Goal: Transaction & Acquisition: Subscribe to service/newsletter

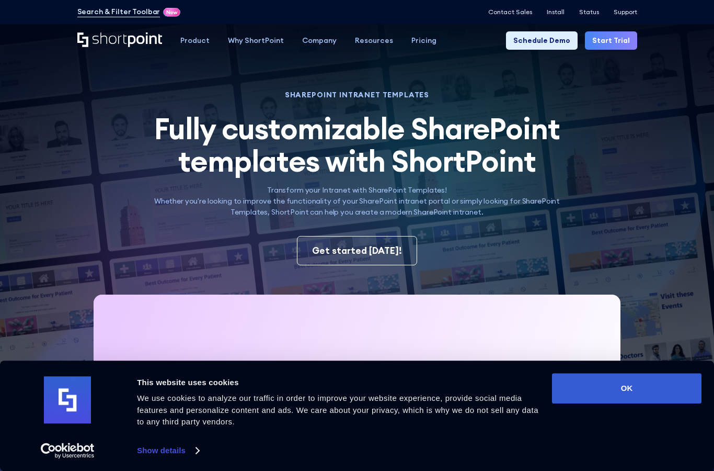
click at [591, 403] on button "OK" at bounding box center [627, 388] width 150 height 30
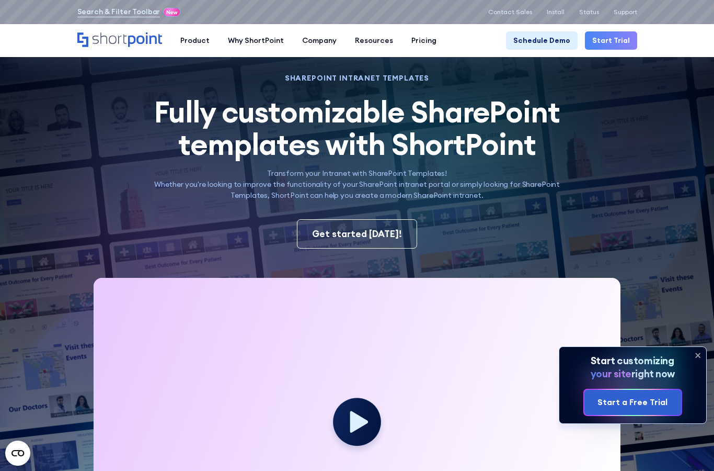
scroll to position [33, 0]
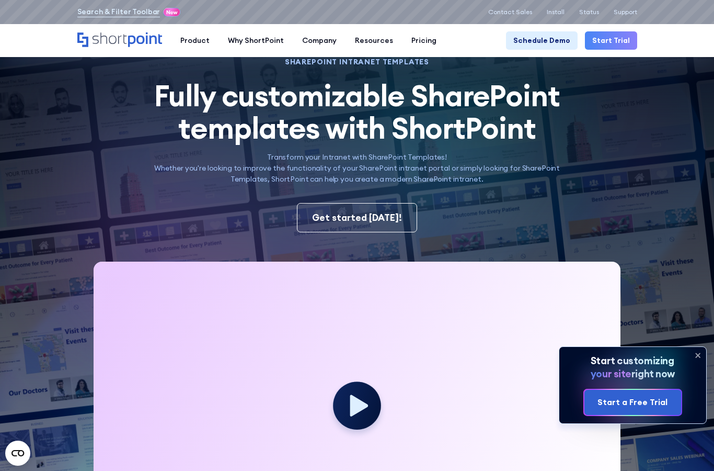
click at [420, 110] on div "Product Pricing" at bounding box center [422, 107] width 55 height 11
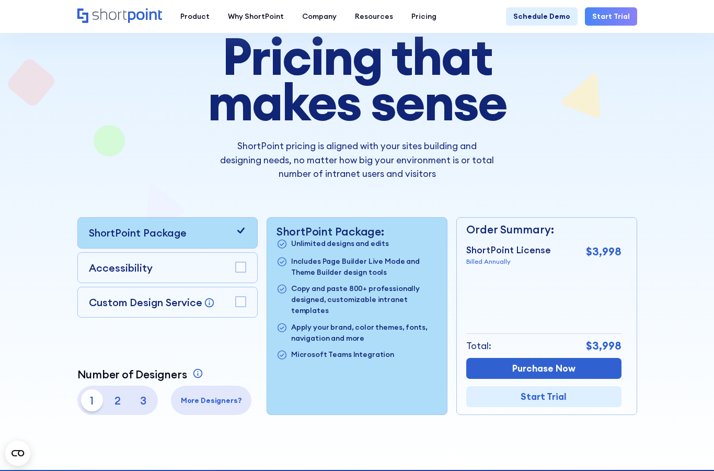
scroll to position [108, 0]
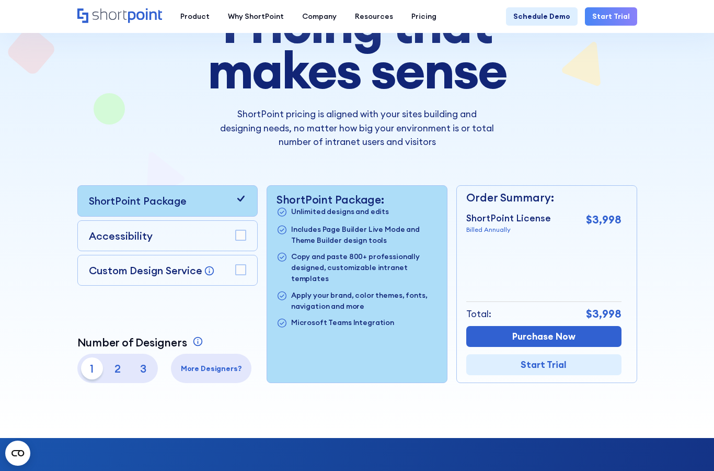
click at [106, 233] on p "Accessibility" at bounding box center [121, 235] width 64 height 15
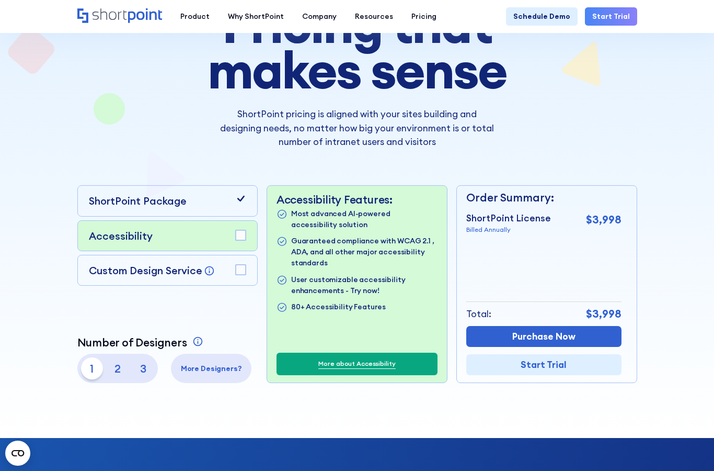
click at [112, 245] on div "Accessibility" at bounding box center [167, 235] width 180 height 31
click at [117, 268] on p "Custom Design Service" at bounding box center [145, 270] width 113 height 13
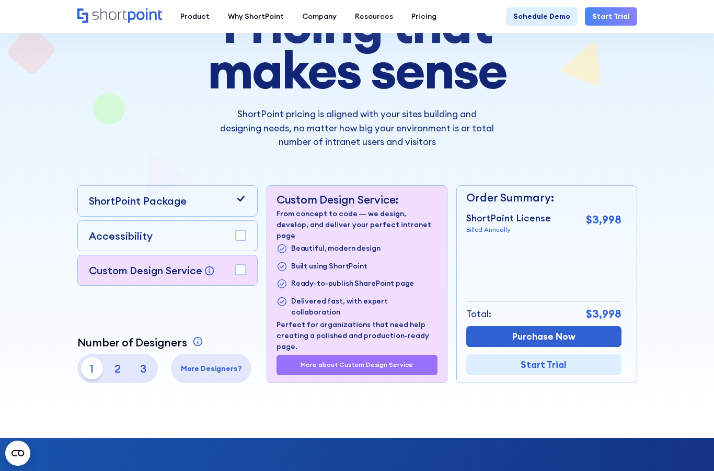
click at [110, 211] on div "ShortPoint Package" at bounding box center [167, 200] width 180 height 31
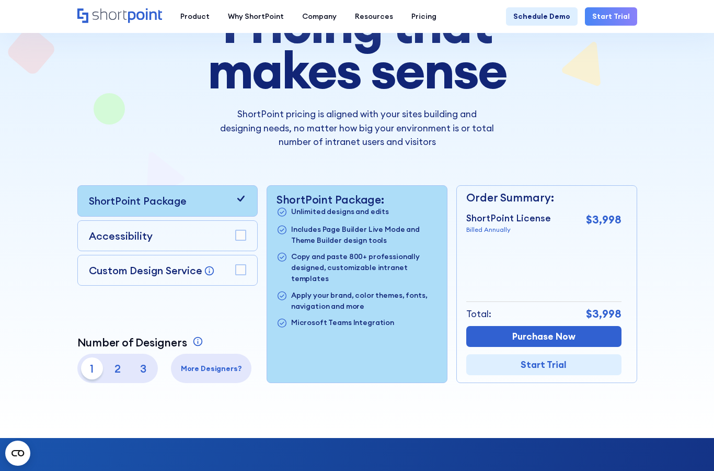
click at [223, 370] on p "More Designers?" at bounding box center [211, 368] width 73 height 11
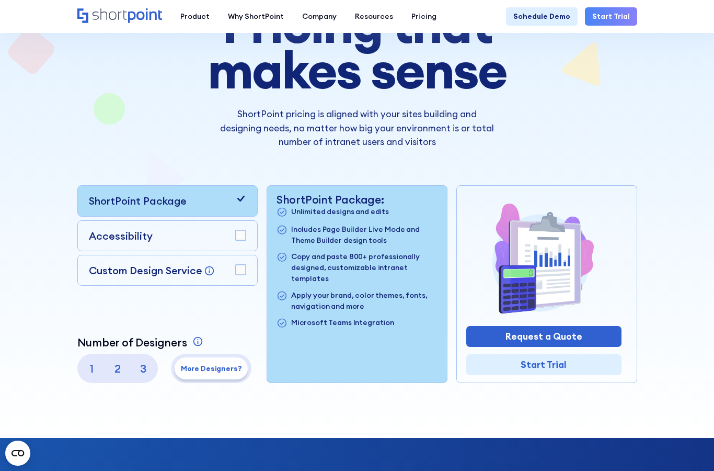
click at [90, 366] on p "1" at bounding box center [92, 368] width 22 height 22
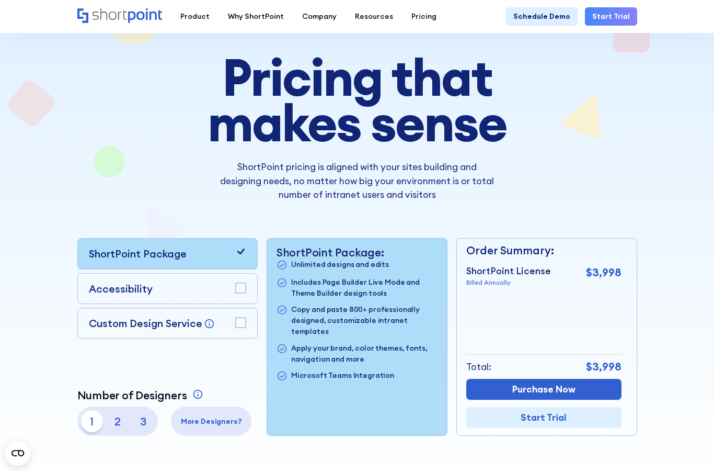
scroll to position [55, 0]
click at [94, 24] on div "Home" at bounding box center [119, 16] width 85 height 16
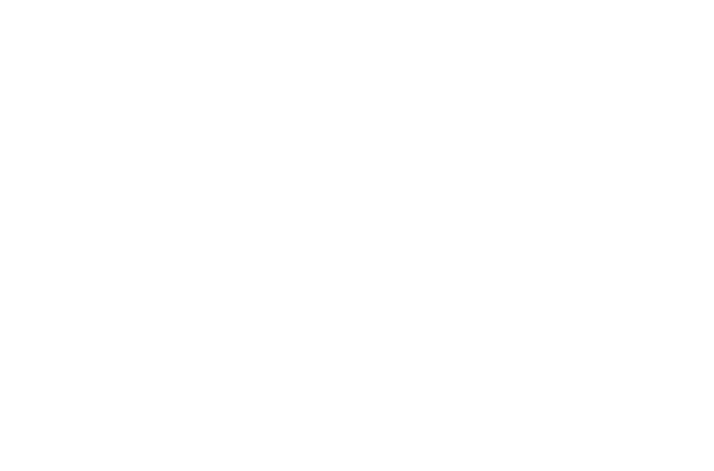
click at [672, 170] on icon at bounding box center [561, 95] width 294 height 263
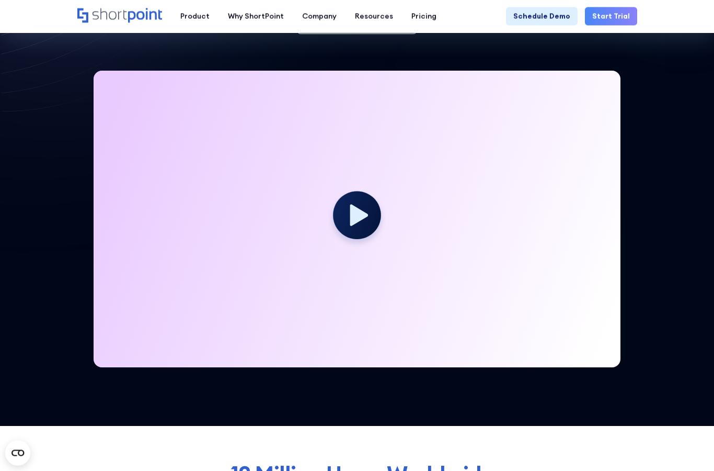
scroll to position [219, 0]
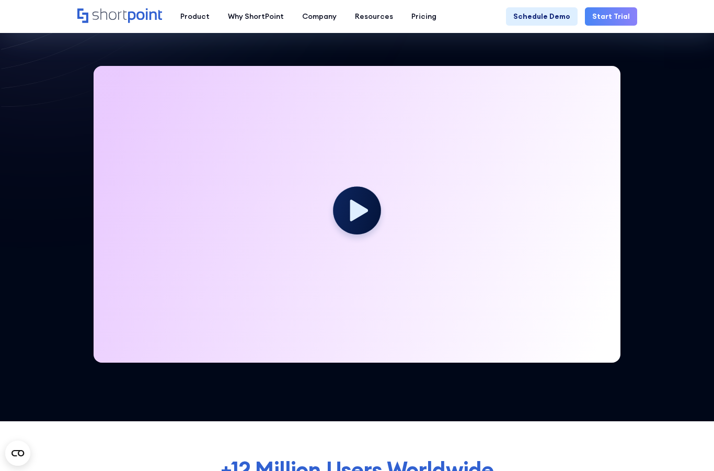
click at [369, 217] on circle at bounding box center [357, 210] width 48 height 48
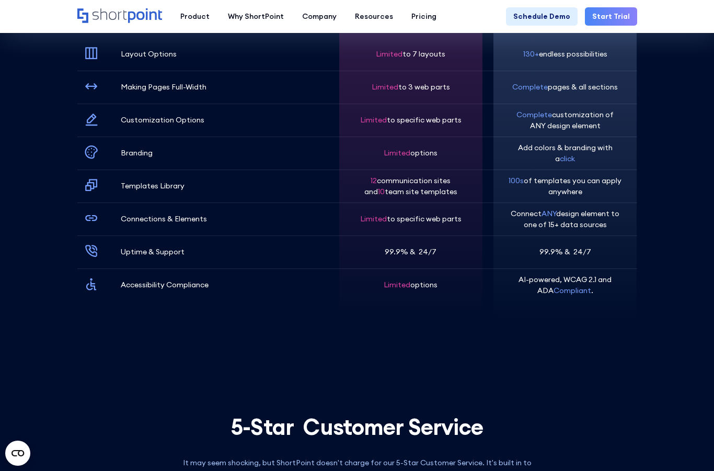
scroll to position [2841, 0]
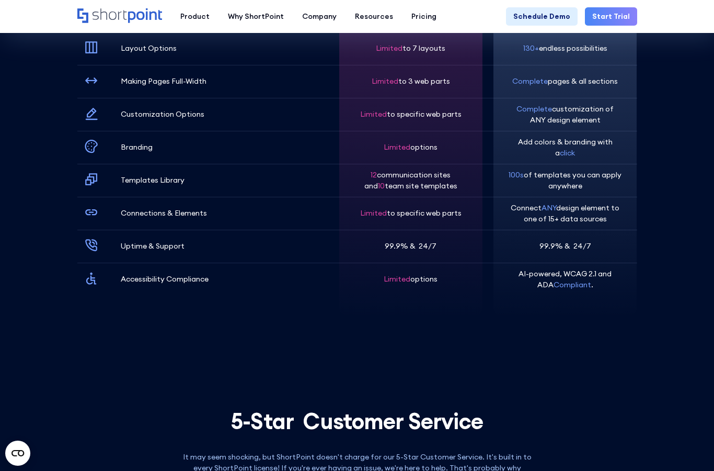
click at [560, 136] on p "Add colors & branding with a click" at bounding box center [565, 147] width 114 height 22
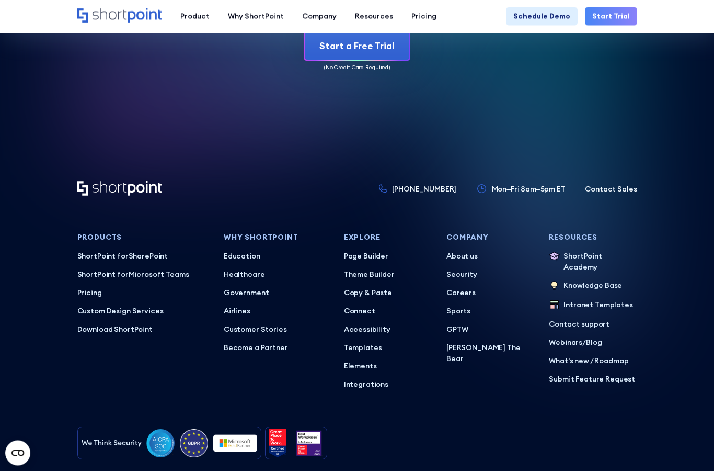
scroll to position [4485, 0]
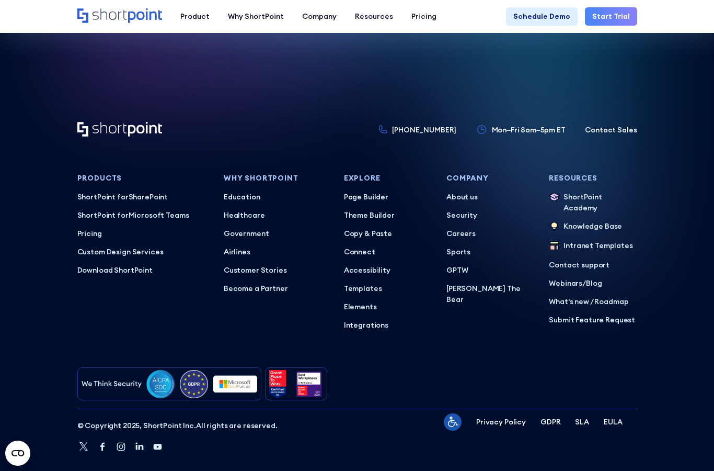
click at [465, 228] on p "Careers" at bounding box center [491, 233] width 88 height 11
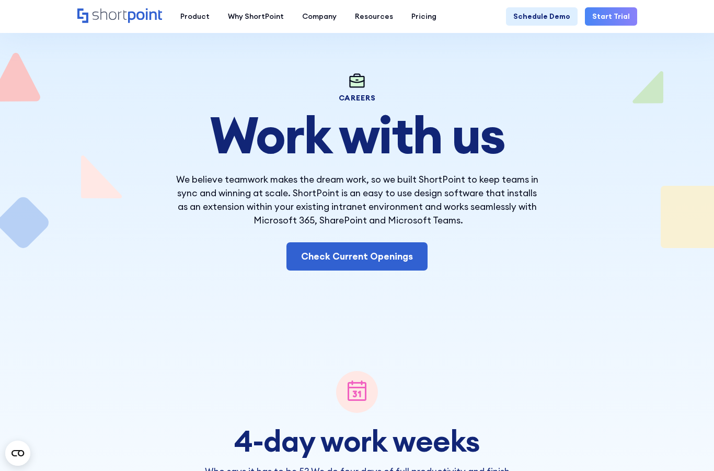
click at [412, 256] on link "Check Current Openings" at bounding box center [357, 256] width 141 height 28
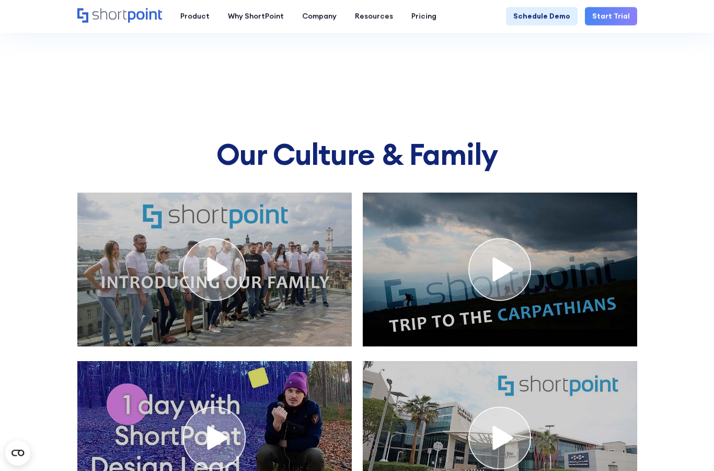
scroll to position [4001, 0]
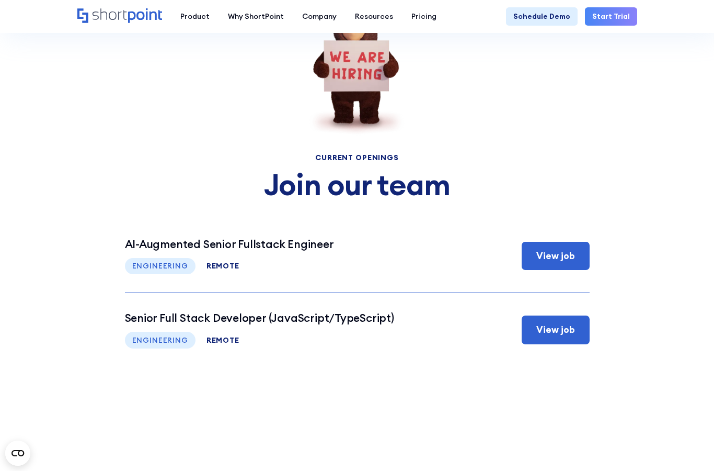
scroll to position [3661, 0]
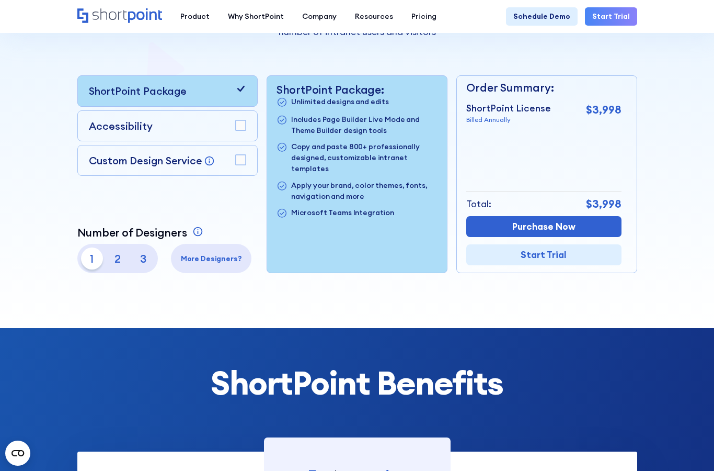
scroll to position [237, 0]
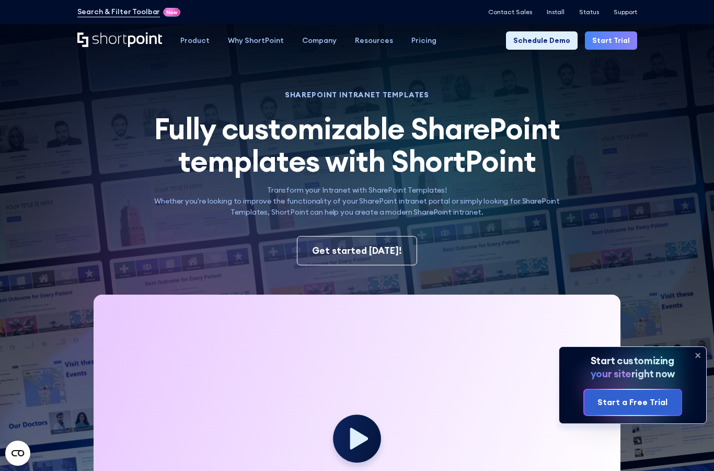
click at [613, 48] on link "Start Trial" at bounding box center [611, 40] width 52 height 18
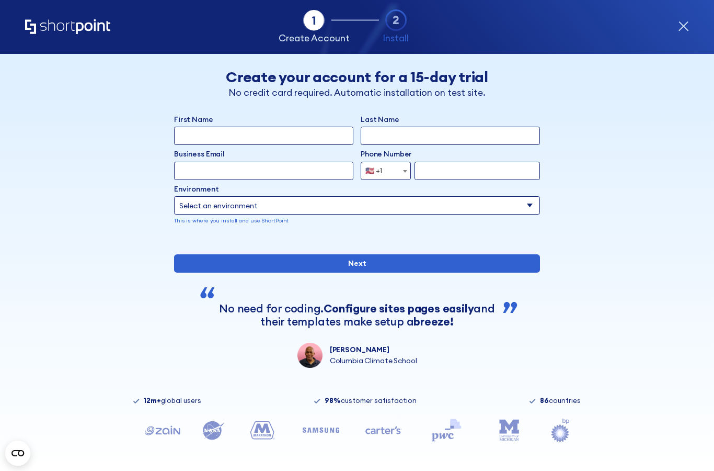
type input "'"
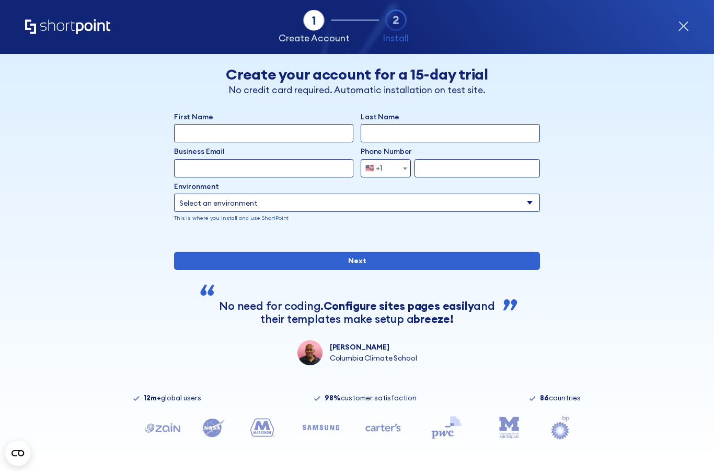
scroll to position [37, 0]
click at [531, 193] on select "Select an environment Microsoft 365 SharePoint Online SharePoint 2019 (On-Premi…" at bounding box center [357, 202] width 366 height 18
select select "SharePoint Online"
type input "[PERSON_NAME]"
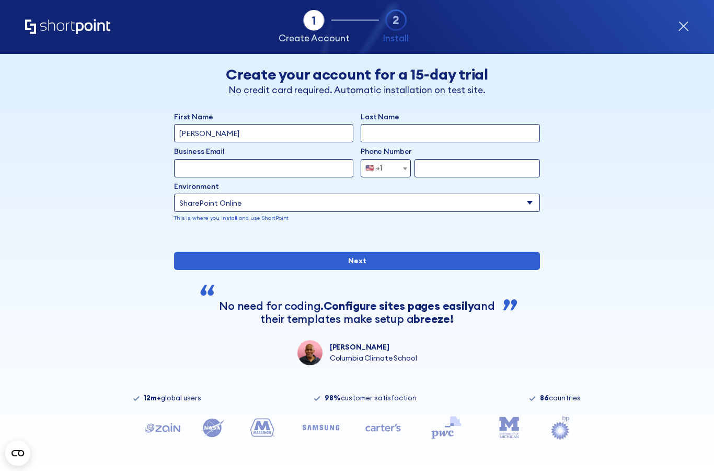
type input "Do Sacramento [PERSON_NAME]"
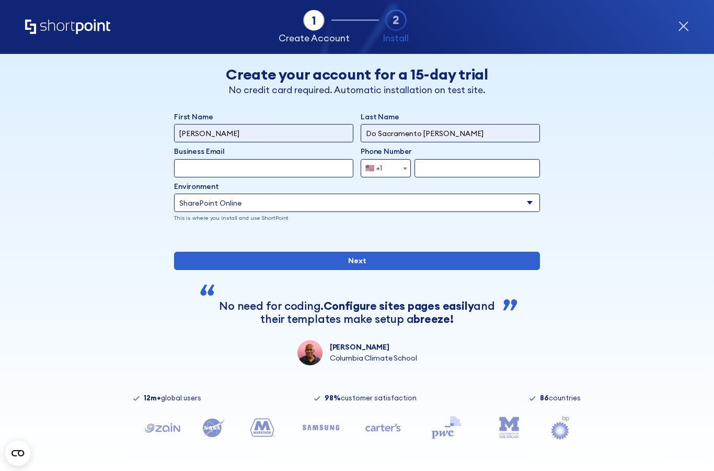
type input "[EMAIL_ADDRESS][DOMAIN_NAME]"
select select "+44"
type input "7532777828"
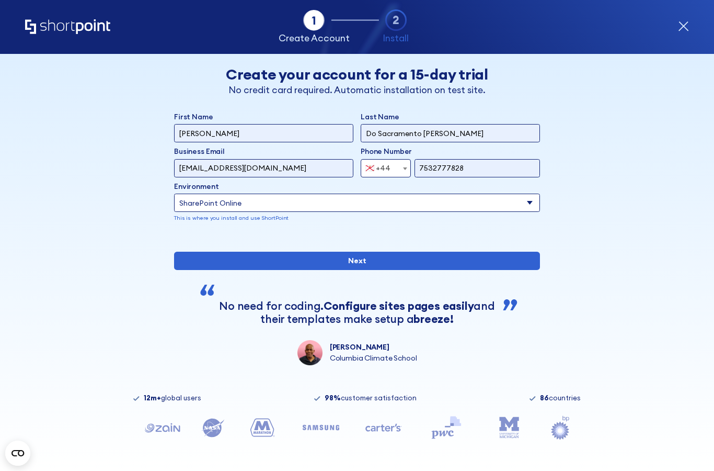
click at [362, 270] on input "Next" at bounding box center [357, 261] width 366 height 18
type input "Frederio"
click at [272, 159] on input "[PERSON_NAME]" at bounding box center [263, 168] width 179 height 18
type input "[PERSON_NAME][EMAIL_ADDRESS][DOMAIN_NAME]"
click at [365, 270] on input "Next" at bounding box center [357, 261] width 366 height 18
